Goal: Information Seeking & Learning: Learn about a topic

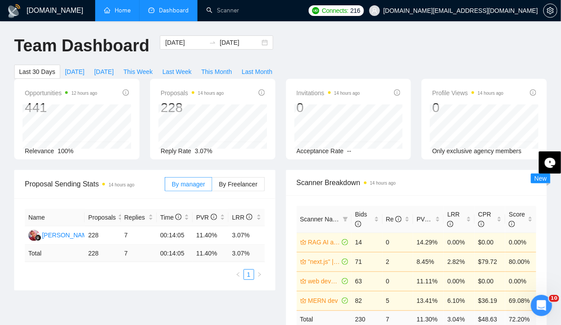
click at [115, 10] on link "Home" at bounding box center [117, 11] width 27 height 8
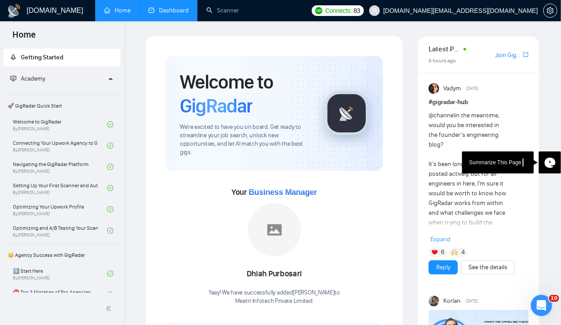
click at [167, 13] on link "Dashboard" at bounding box center [168, 11] width 40 height 8
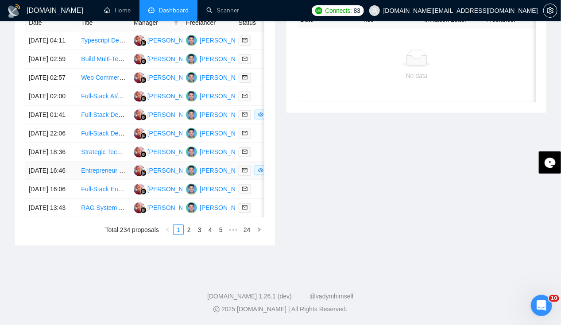
click at [49, 162] on td "[DATE] 16:46" at bounding box center [51, 171] width 52 height 19
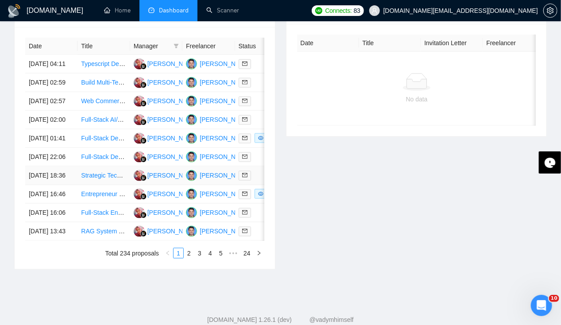
click at [52, 185] on td "[DATE] 18:36" at bounding box center [51, 175] width 52 height 19
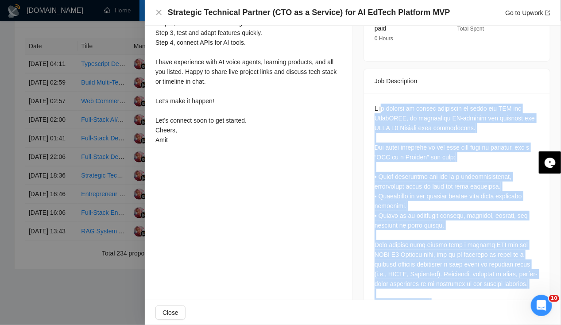
scroll to position [394, 0]
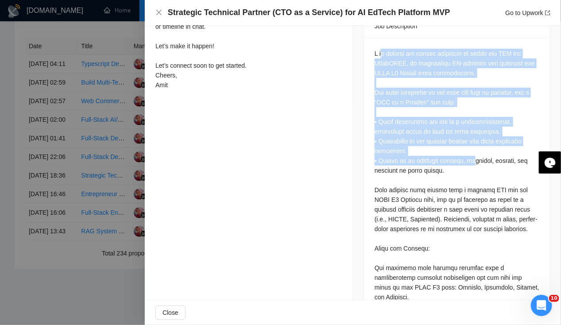
drag, startPoint x: 376, startPoint y: 210, endPoint x: 463, endPoint y: 146, distance: 108.2
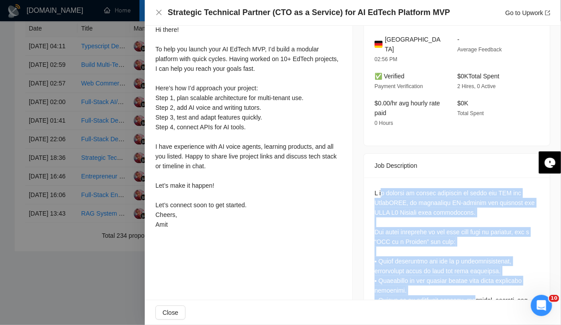
scroll to position [254, 0]
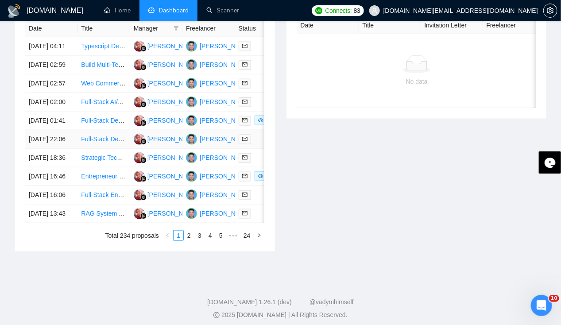
click at [45, 149] on td "[DATE] 22:06" at bounding box center [51, 139] width 52 height 19
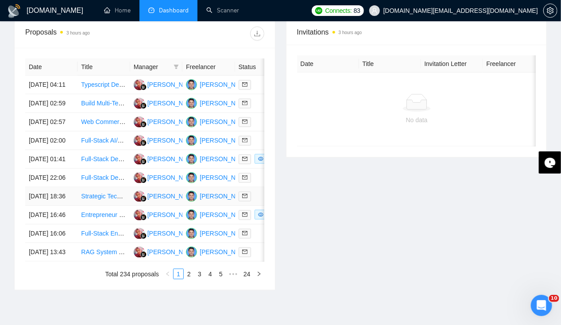
scroll to position [345, 0]
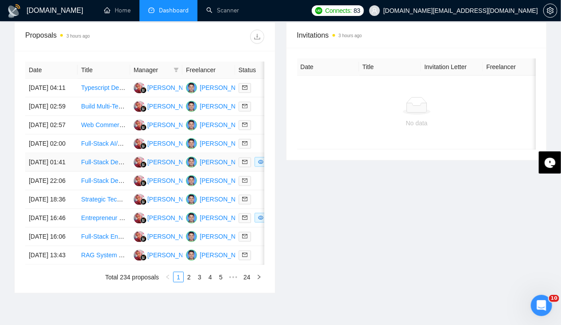
click at [50, 172] on td "[DATE] 01:41" at bounding box center [51, 162] width 52 height 19
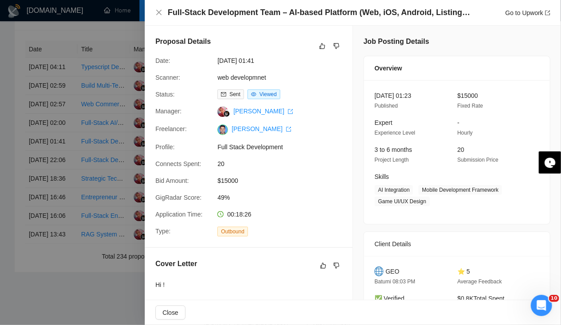
scroll to position [0, 0]
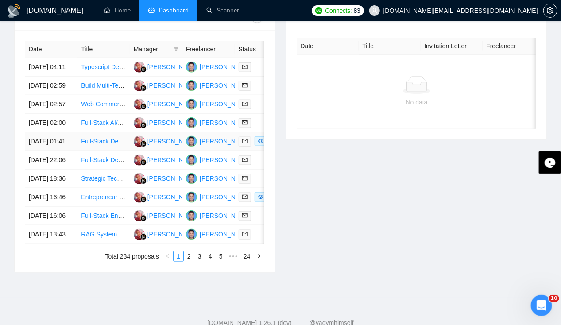
click at [44, 151] on td "[DATE] 01:41" at bounding box center [51, 141] width 52 height 19
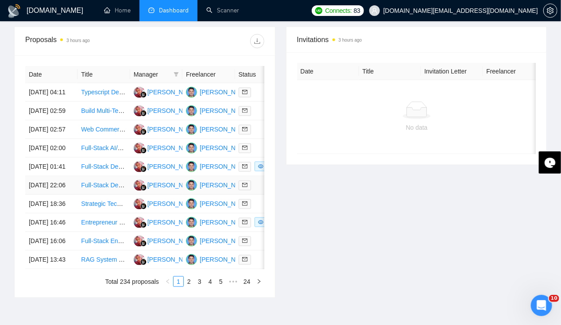
scroll to position [340, 0]
click at [56, 158] on td "[DATE] 02:00" at bounding box center [51, 148] width 52 height 19
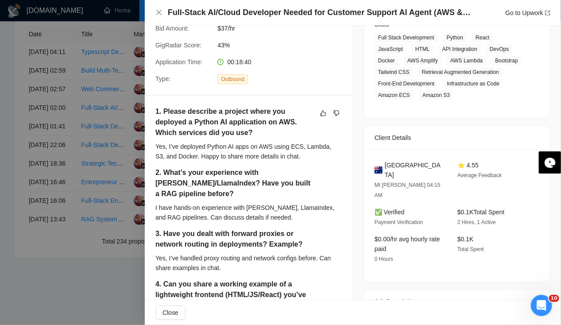
scroll to position [154, 0]
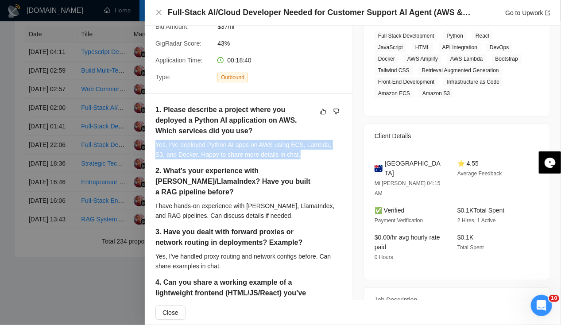
drag, startPoint x: 156, startPoint y: 143, endPoint x: 303, endPoint y: 160, distance: 148.4
click at [303, 160] on div "1. Please describe a project where you deployed a Python AI application on AWS.…" at bounding box center [248, 134] width 186 height 61
click at [181, 159] on div "1. Please describe a project where you deployed a Python AI application on AWS.…" at bounding box center [248, 134] width 186 height 61
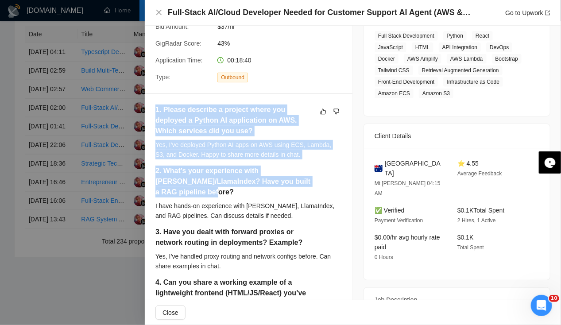
drag, startPoint x: 156, startPoint y: 108, endPoint x: 320, endPoint y: 198, distance: 187.0
click at [320, 198] on div "1. Please describe a project where you deployed a Python AI application on AWS.…" at bounding box center [248, 246] width 186 height 284
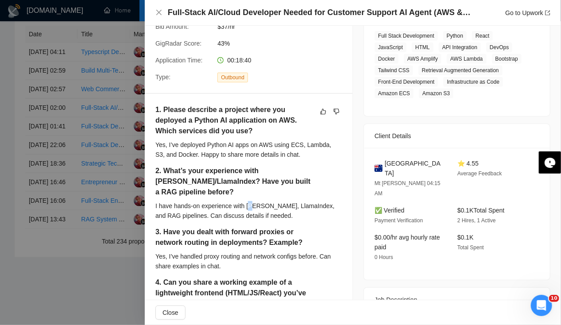
drag, startPoint x: 320, startPoint y: 198, endPoint x: 250, endPoint y: 201, distance: 69.6
click at [250, 201] on div "I have hands-on experience with [PERSON_NAME], LlamaIndex, and RAG pipelines. C…" at bounding box center [248, 210] width 186 height 19
drag, startPoint x: 250, startPoint y: 201, endPoint x: 202, endPoint y: 188, distance: 50.0
click at [202, 188] on h5 "2. What’s your experience with [PERSON_NAME]/LlamaIndex? Have you built a RAG p…" at bounding box center [234, 182] width 158 height 32
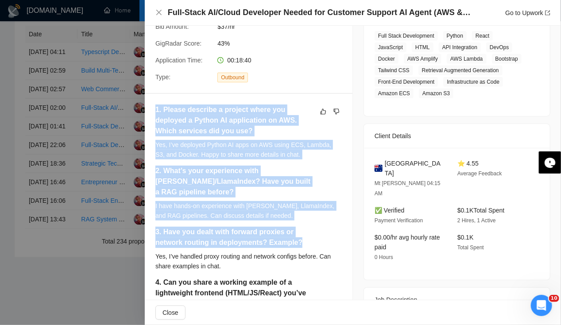
drag, startPoint x: 156, startPoint y: 109, endPoint x: 316, endPoint y: 246, distance: 211.0
click at [316, 246] on div "1. Please describe a project where you deployed a Python AI application on AWS.…" at bounding box center [248, 246] width 186 height 284
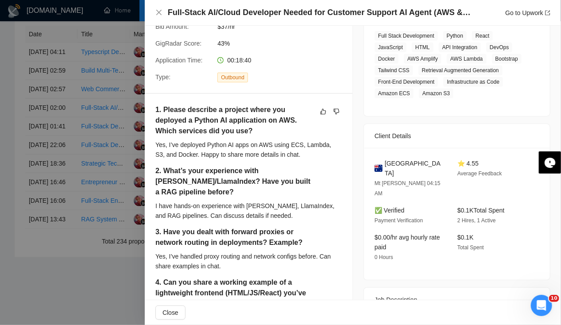
drag, startPoint x: 316, startPoint y: 246, endPoint x: 251, endPoint y: 269, distance: 69.0
click at [251, 269] on div "Yes, I’ve handled proxy routing and network configs before. Can share examples …" at bounding box center [248, 260] width 186 height 19
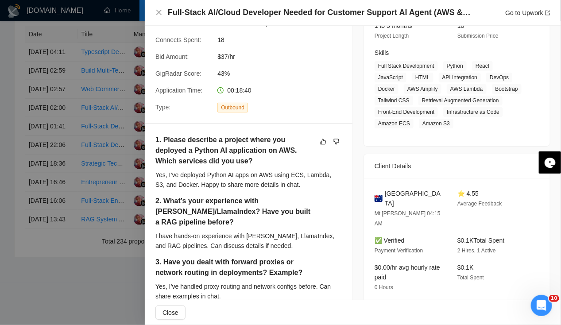
scroll to position [0, 0]
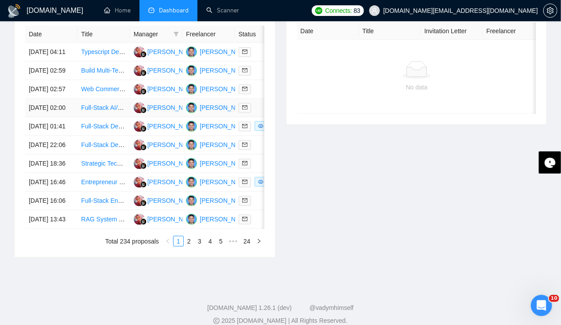
click at [49, 117] on td "[DATE] 02:00" at bounding box center [51, 108] width 52 height 19
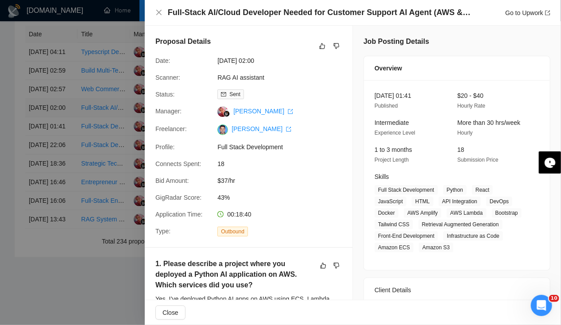
click at [49, 124] on div at bounding box center [280, 162] width 561 height 325
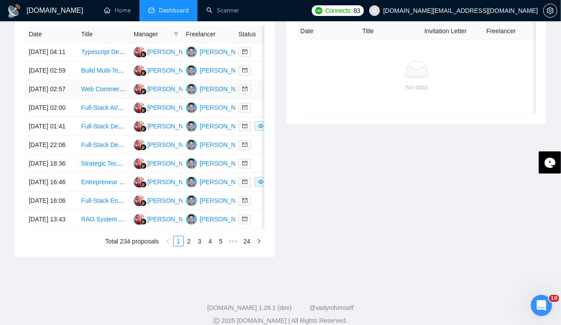
click at [45, 99] on td "[DATE] 02:57" at bounding box center [51, 89] width 52 height 19
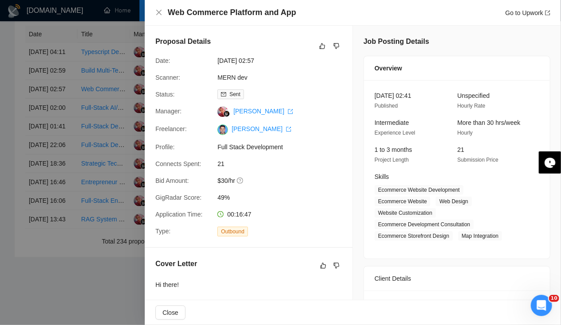
click at [46, 124] on div at bounding box center [280, 162] width 561 height 325
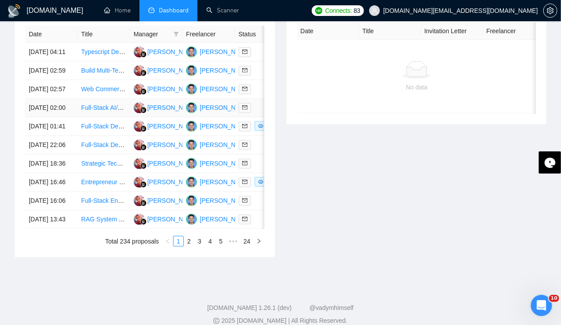
click at [46, 117] on td "[DATE] 02:00" at bounding box center [51, 108] width 52 height 19
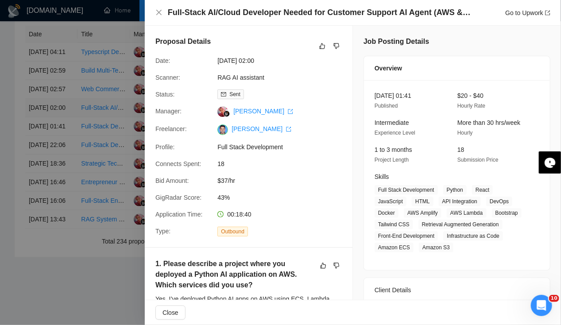
click at [46, 124] on div at bounding box center [280, 162] width 561 height 325
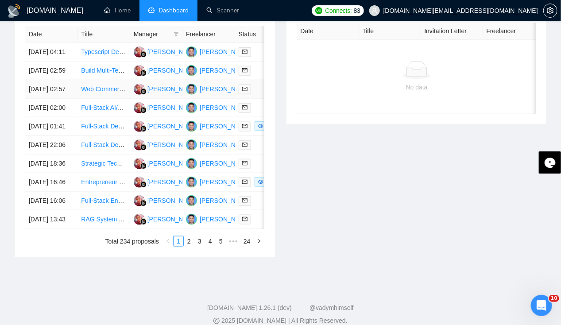
click at [41, 99] on td "[DATE] 02:57" at bounding box center [51, 89] width 52 height 19
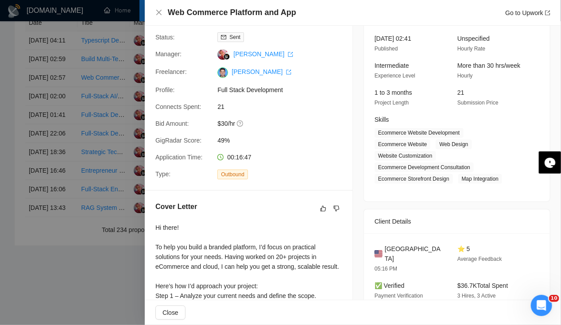
scroll to position [44, 0]
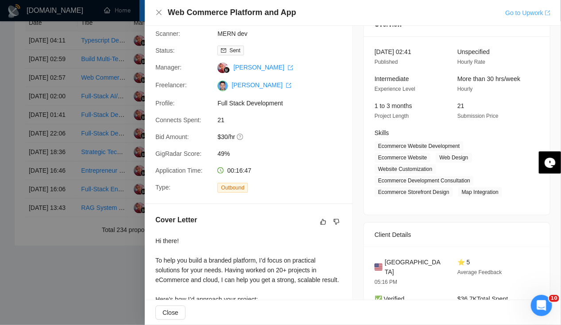
click at [518, 15] on link "Go to Upwork" at bounding box center [527, 12] width 45 height 7
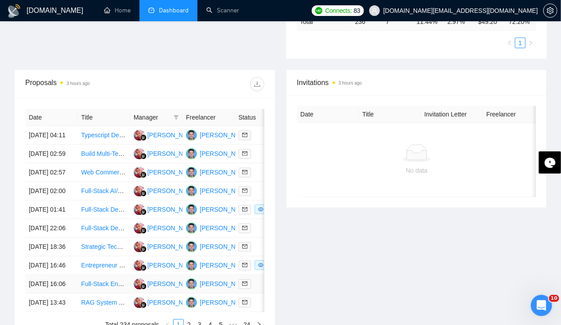
scroll to position [297, 0]
click at [45, 148] on td "[DATE] 02:59" at bounding box center [51, 154] width 52 height 19
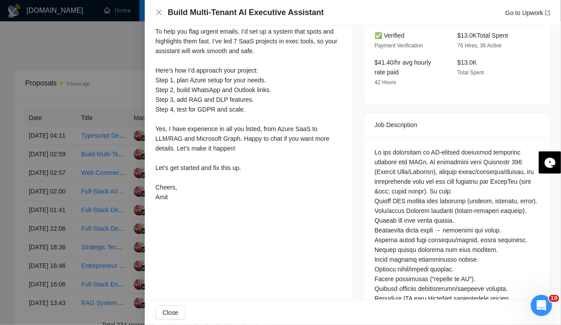
scroll to position [278, 0]
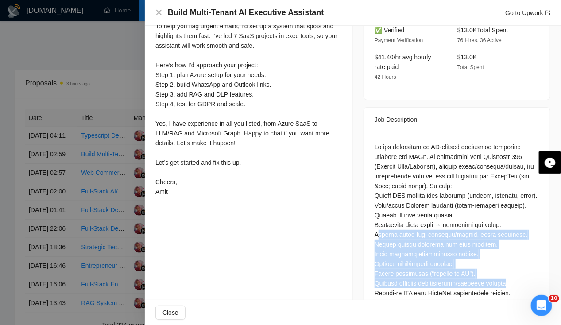
drag, startPoint x: 374, startPoint y: 221, endPoint x: 509, endPoint y: 267, distance: 143.2
click at [509, 267] on div at bounding box center [456, 298] width 165 height 312
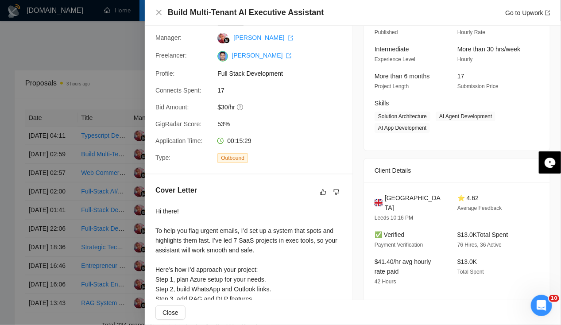
scroll to position [0, 0]
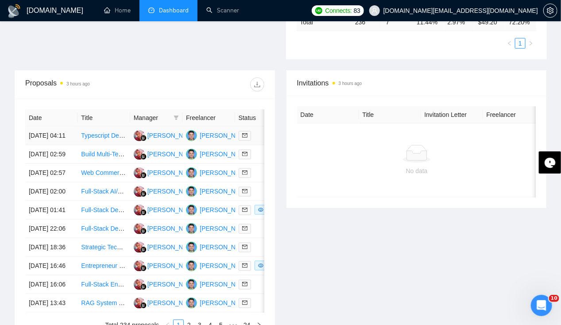
click at [54, 127] on td "[DATE] 04:11" at bounding box center [51, 136] width 52 height 19
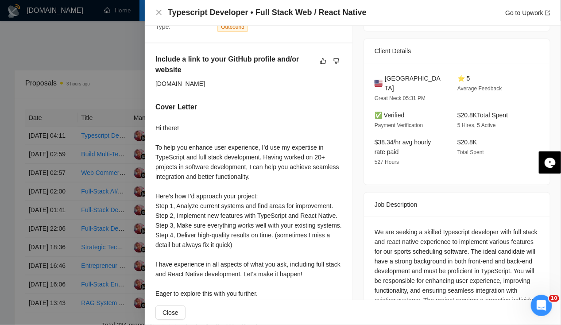
scroll to position [256, 0]
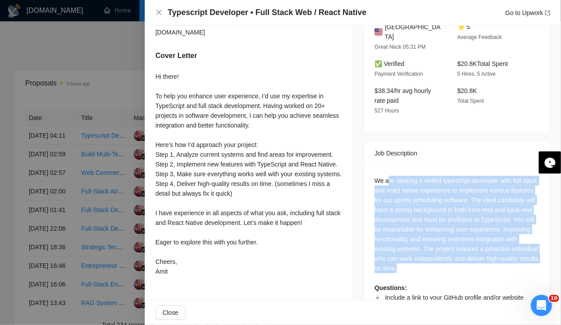
drag, startPoint x: 384, startPoint y: 167, endPoint x: 460, endPoint y: 259, distance: 119.5
click at [460, 259] on div "We are seeking a skilled typescript developer with full stack and react native …" at bounding box center [456, 239] width 165 height 127
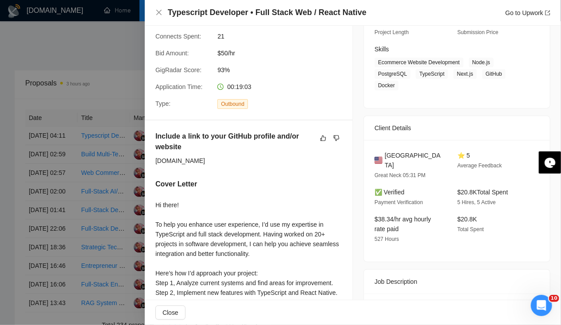
scroll to position [127, 0]
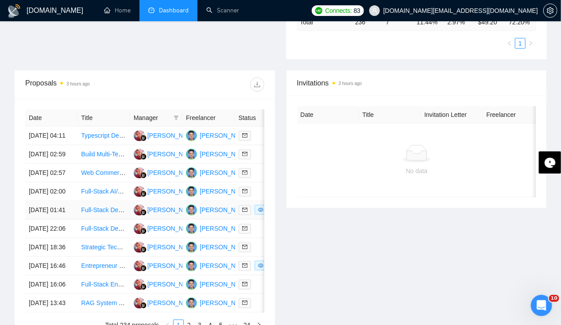
click at [82, 213] on link "Full-Stack Development Team – AI-based Platform (Web, iOS, Android, Listings &a…" at bounding box center [229, 209] width 297 height 7
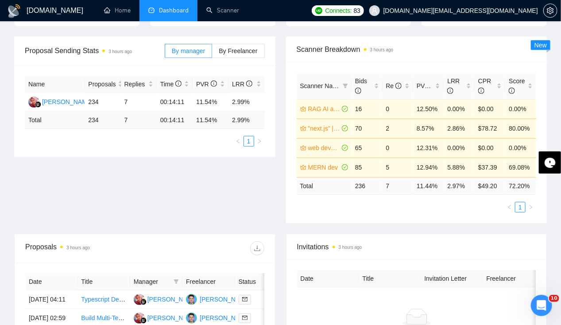
scroll to position [0, 0]
